Goal: Information Seeking & Learning: Find specific fact

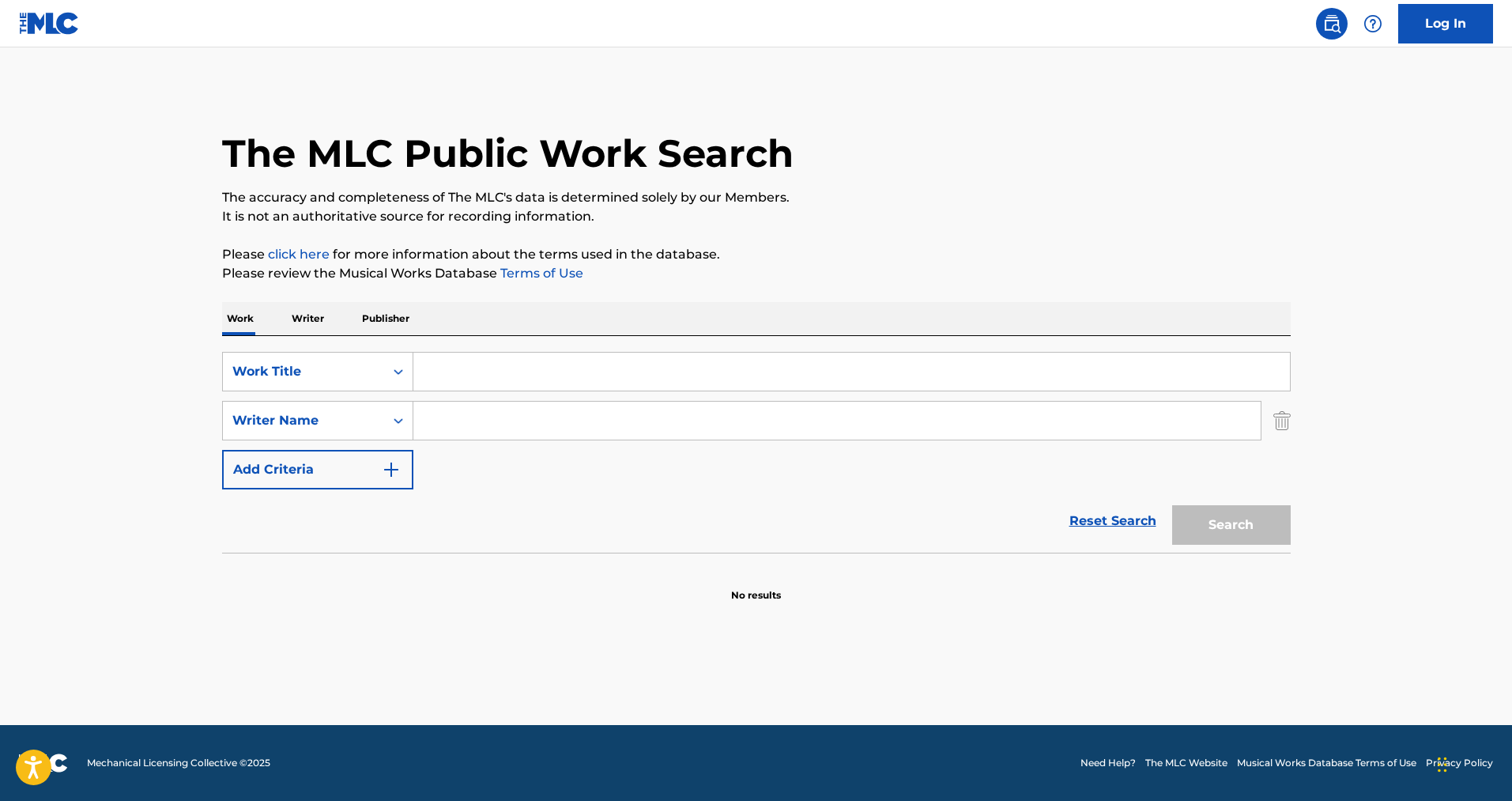
click at [493, 375] on input "Search Form" at bounding box center [851, 371] width 876 height 38
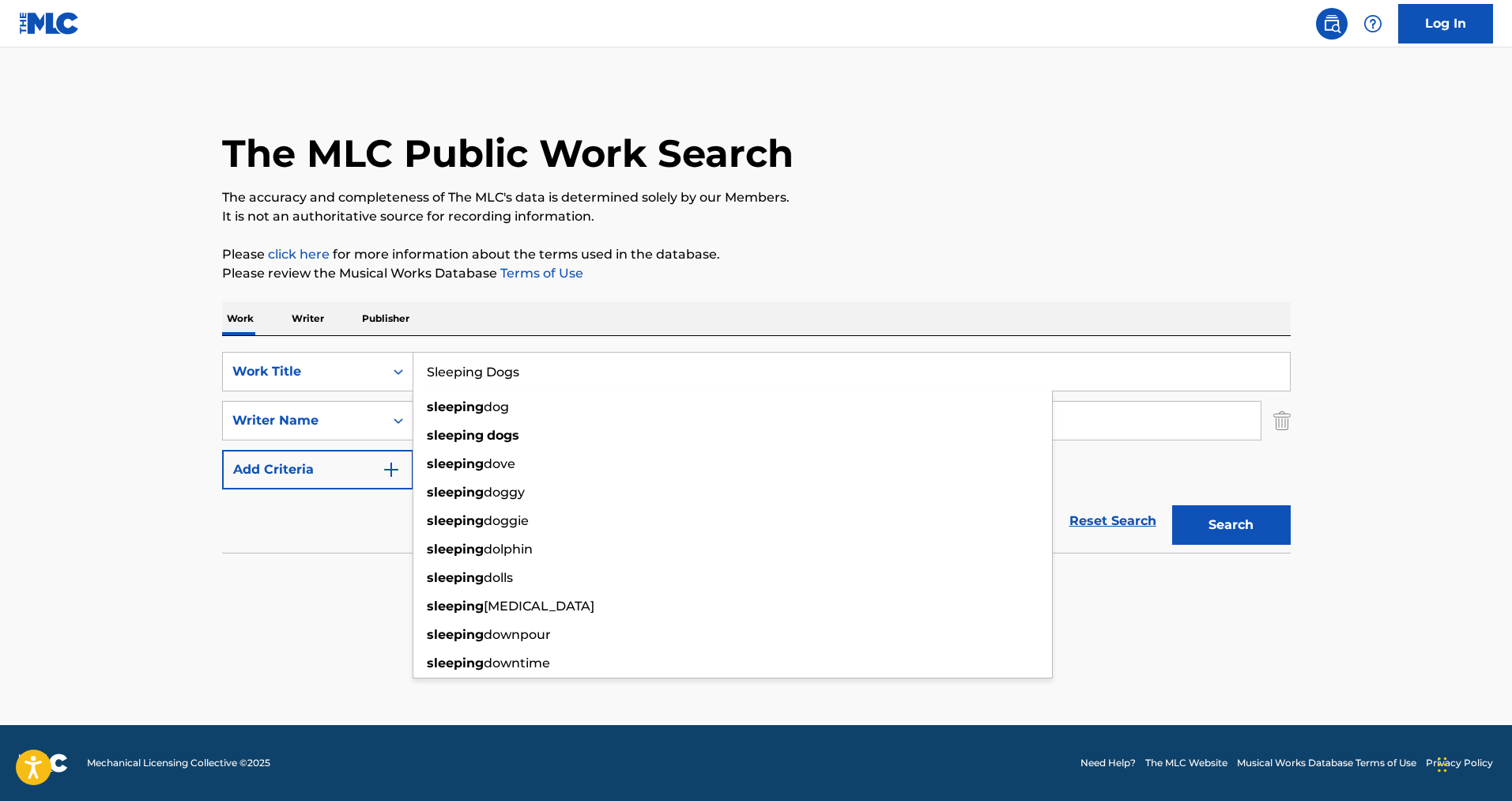
type input "Sleeping Dogs"
click at [1172, 505] on button "Search" at bounding box center [1231, 525] width 119 height 40
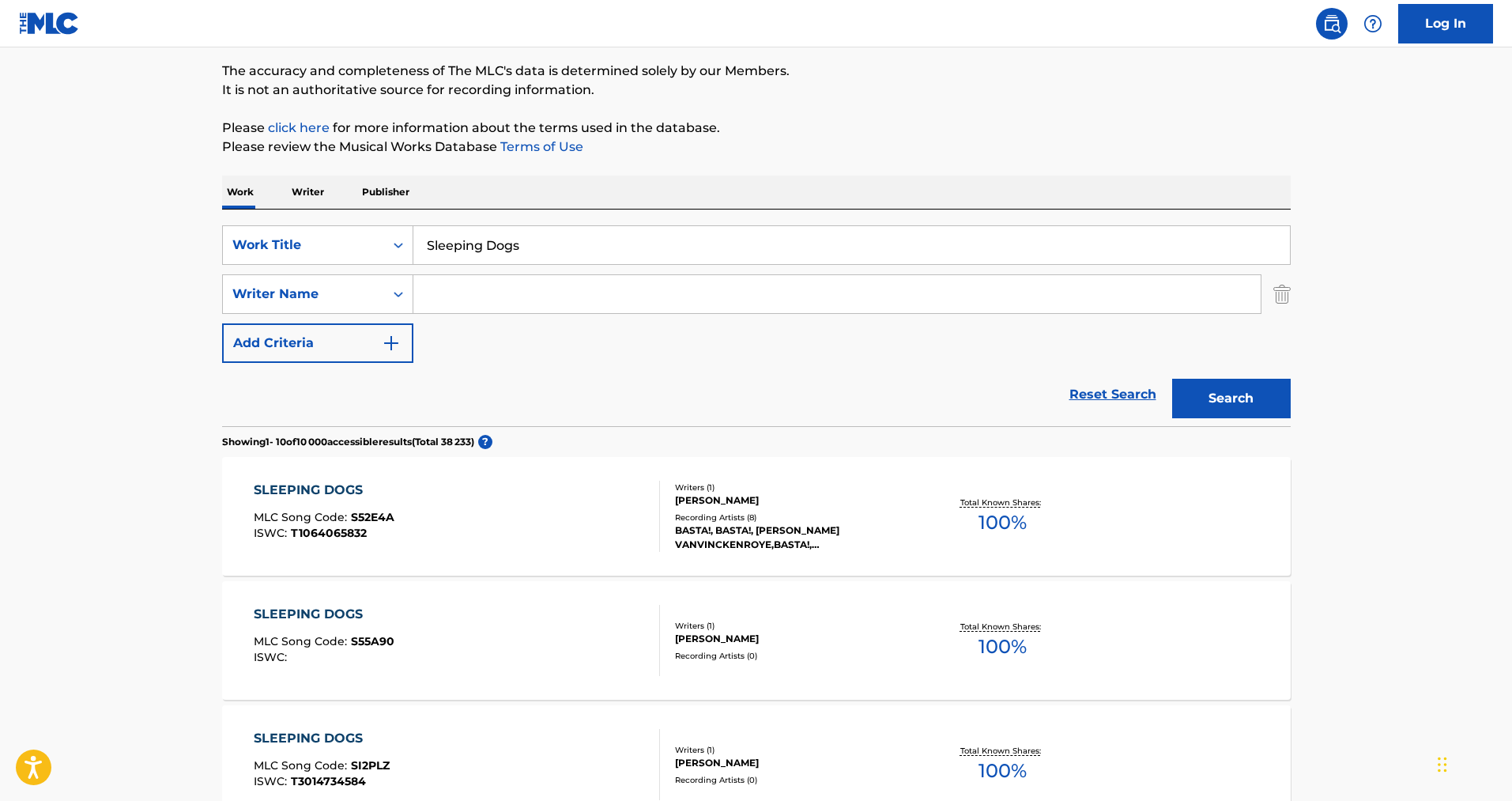
scroll to position [76, 0]
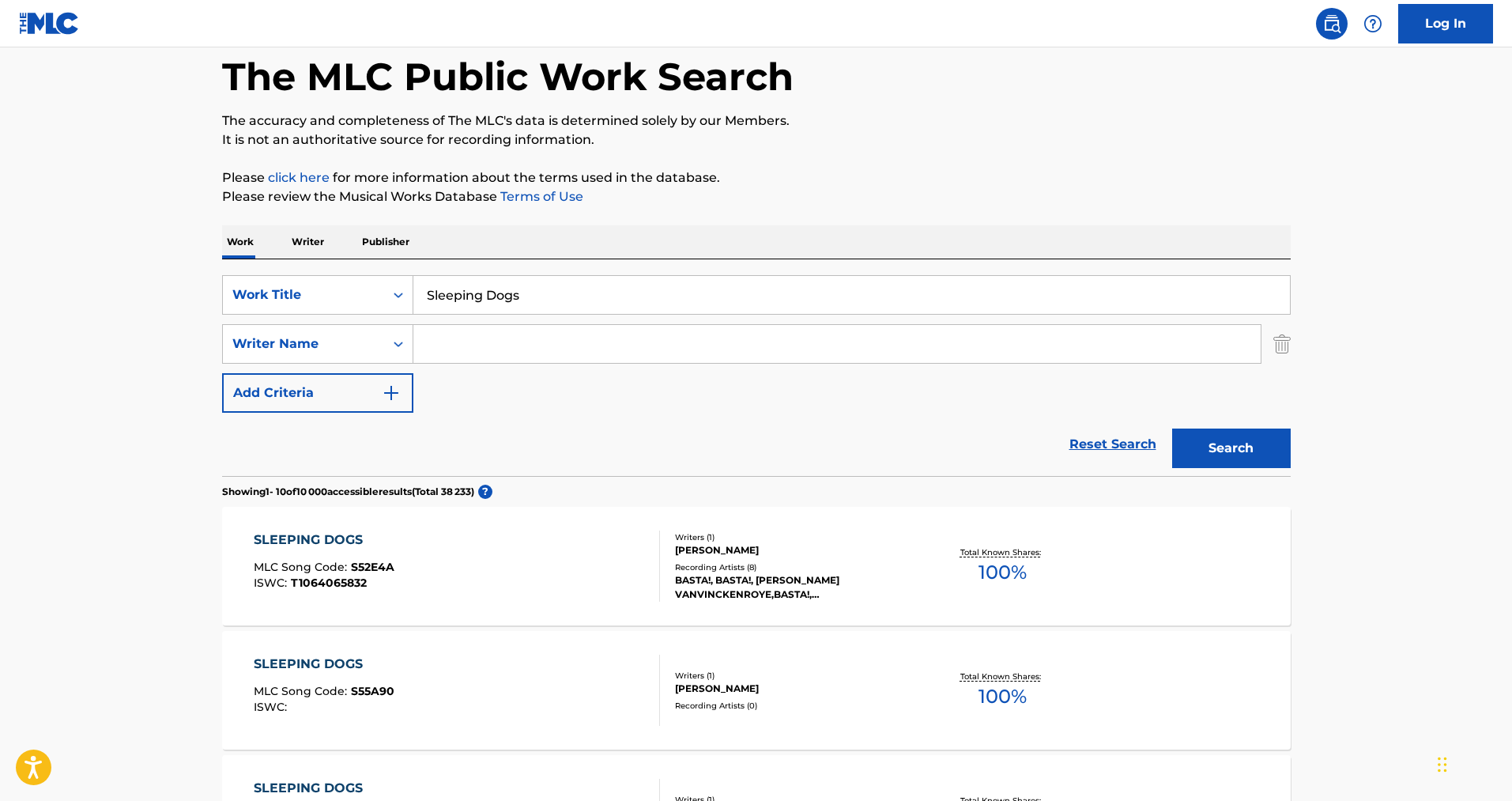
click at [251, 445] on div "Reset Search Search" at bounding box center [756, 444] width 1069 height 63
click at [469, 345] on input "Search Form" at bounding box center [837, 344] width 847 height 38
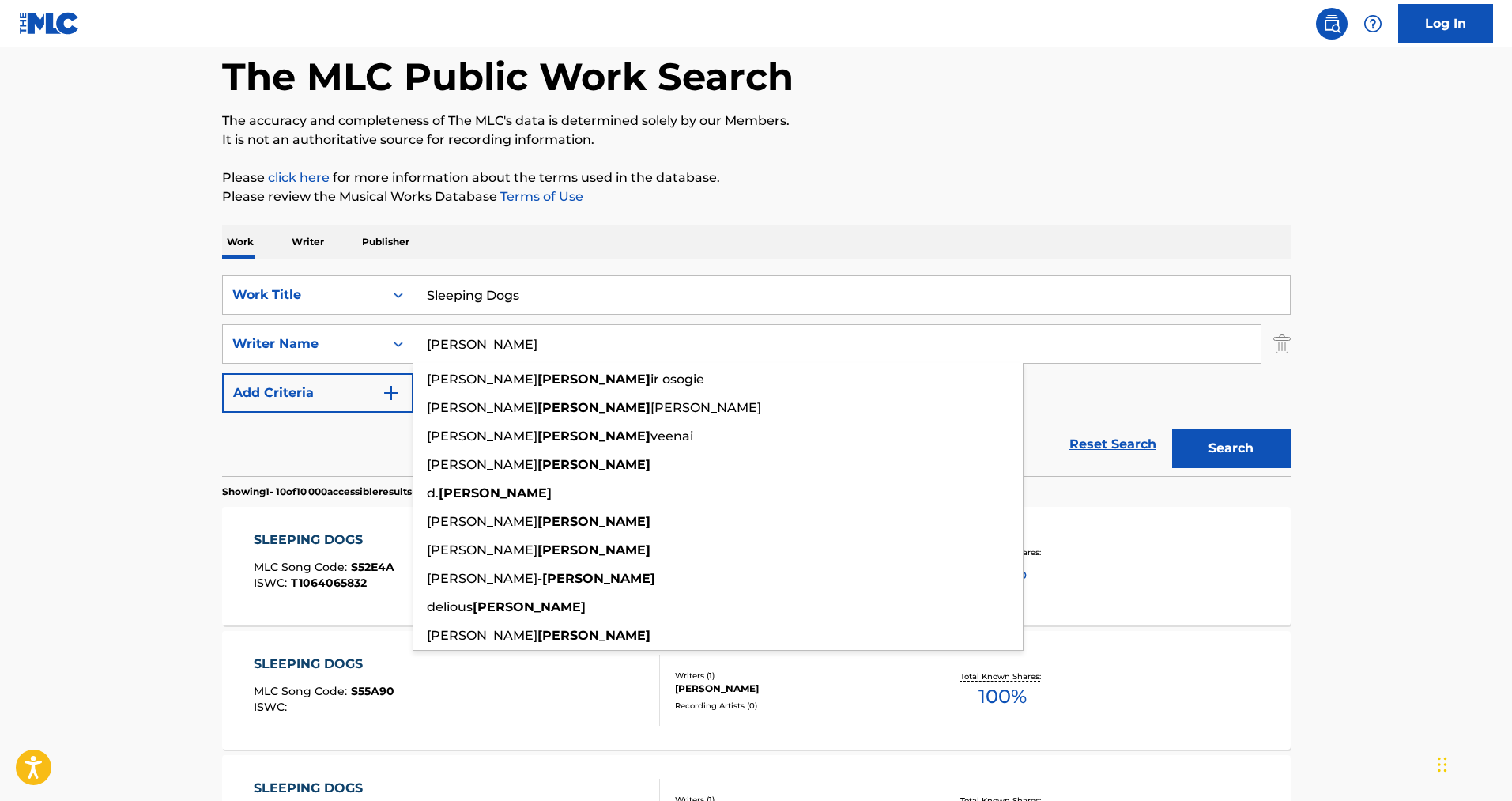
type input "[PERSON_NAME]"
click at [1172, 429] on button "Search" at bounding box center [1231, 448] width 119 height 40
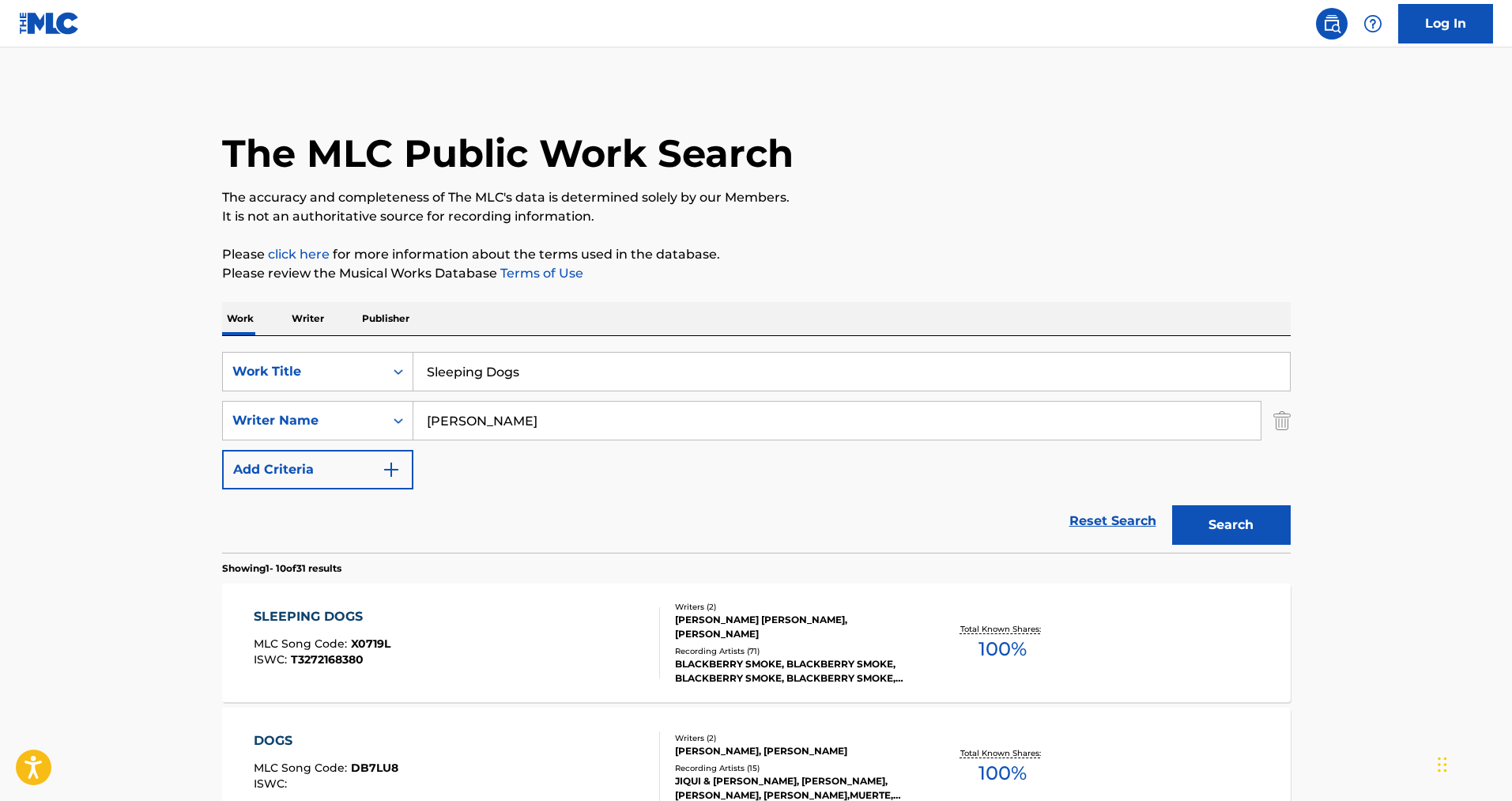
scroll to position [158, 0]
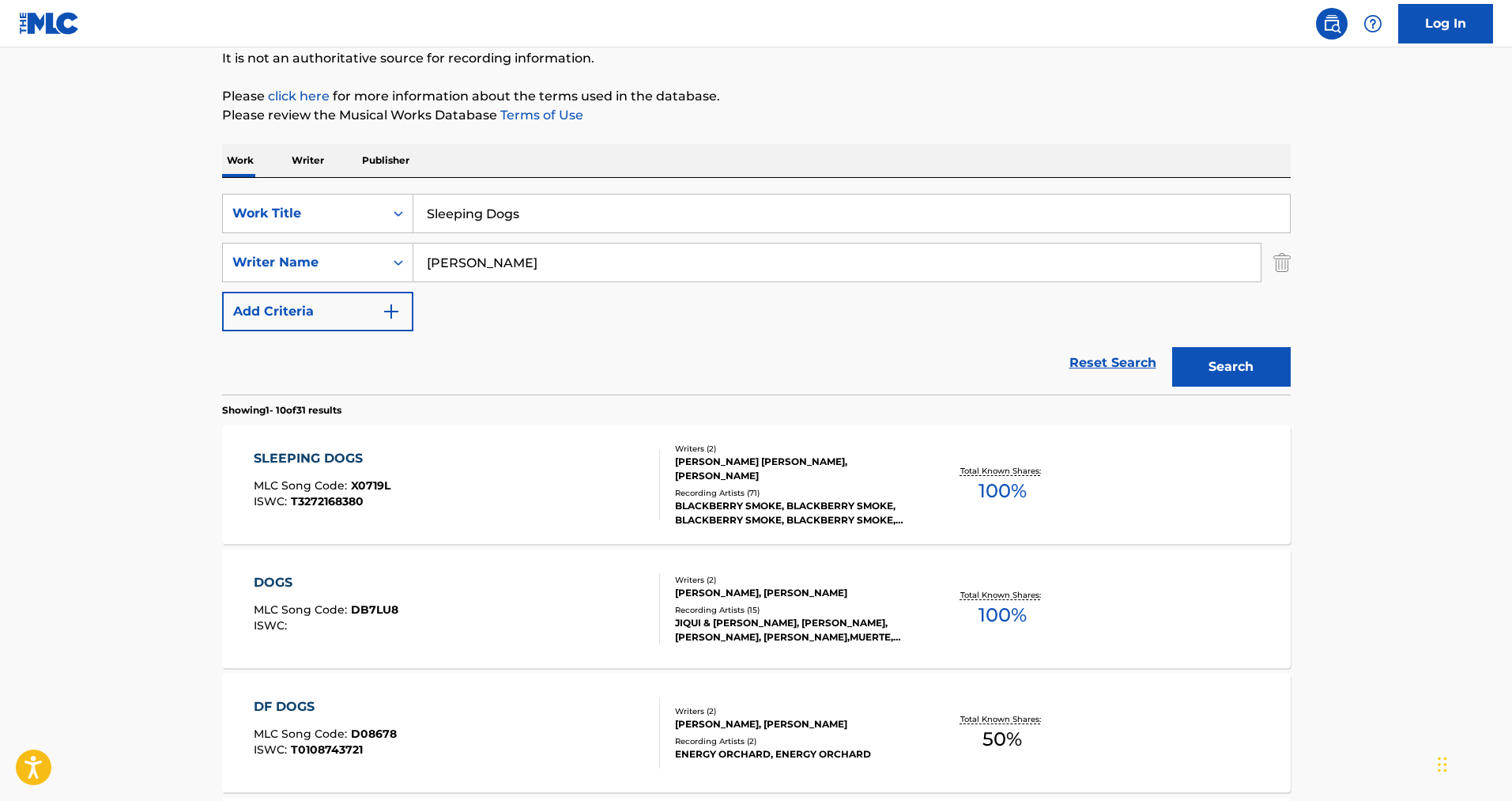
click at [722, 512] on div "BLACKBERRY SMOKE, BLACKBERRY SMOKE, BLACKBERRY SMOKE, BLACKBERRY SMOKE, BLACKBE…" at bounding box center [794, 513] width 239 height 28
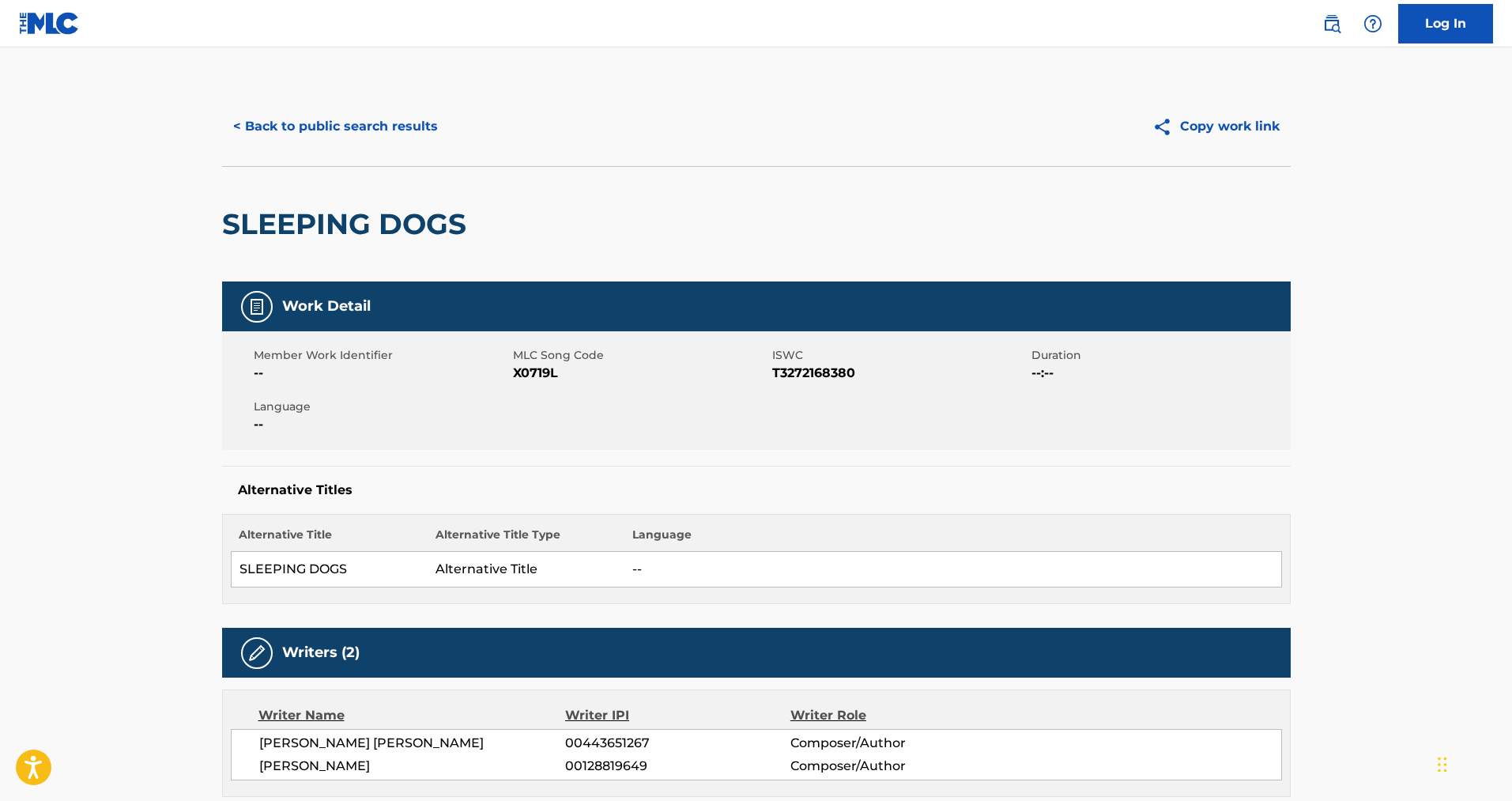
click at [526, 371] on span "X0719L" at bounding box center [641, 373] width 256 height 19
copy span "X0719L"
